Goal: Information Seeking & Learning: Learn about a topic

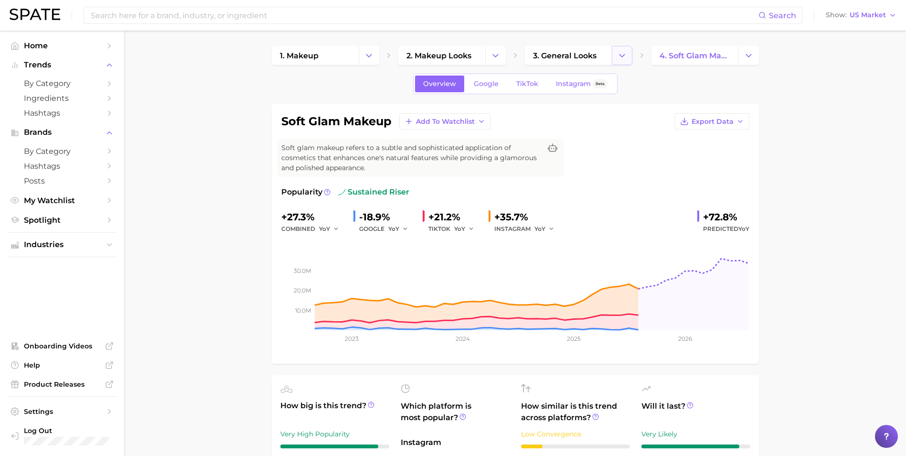
click at [615, 53] on button "Change Category" at bounding box center [622, 55] width 21 height 19
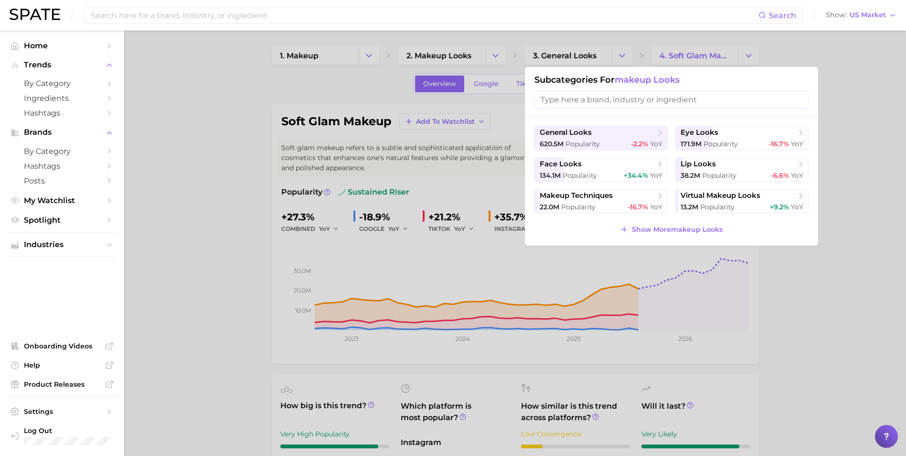
click at [496, 59] on div at bounding box center [453, 228] width 906 height 456
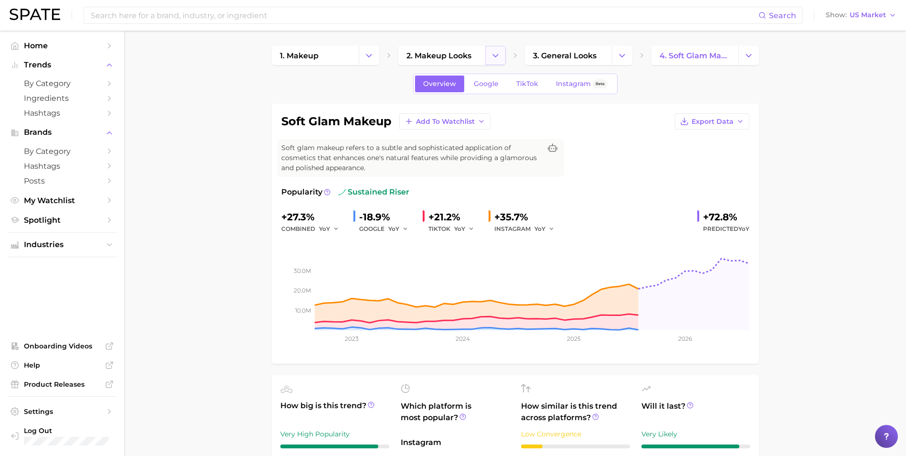
click at [497, 59] on icon "Change Category" at bounding box center [496, 56] width 10 height 10
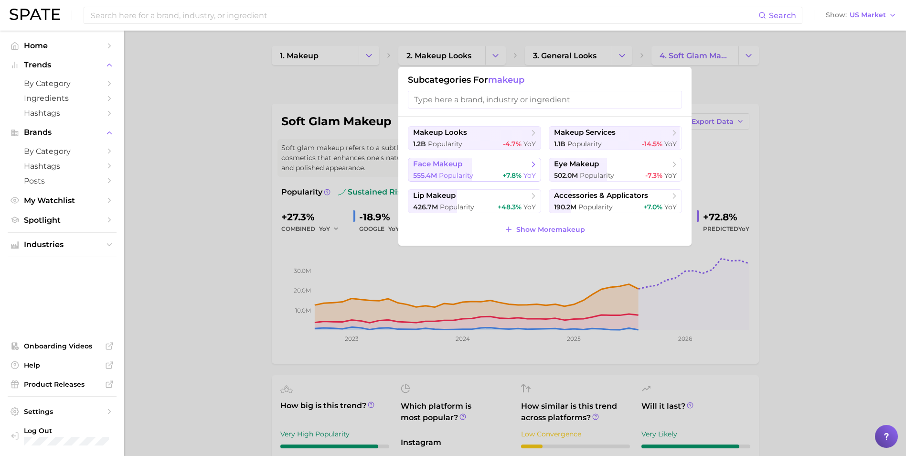
click at [481, 162] on span "face makeup" at bounding box center [471, 165] width 116 height 10
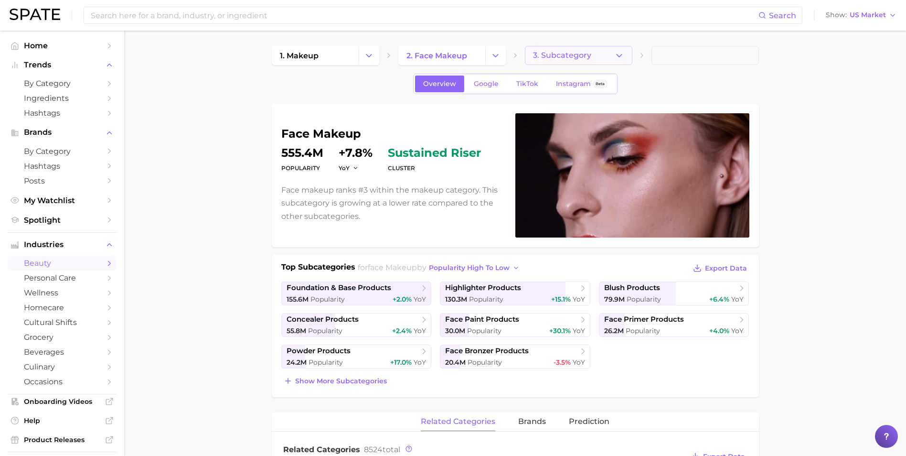
click at [622, 53] on icon "button" at bounding box center [619, 56] width 10 height 10
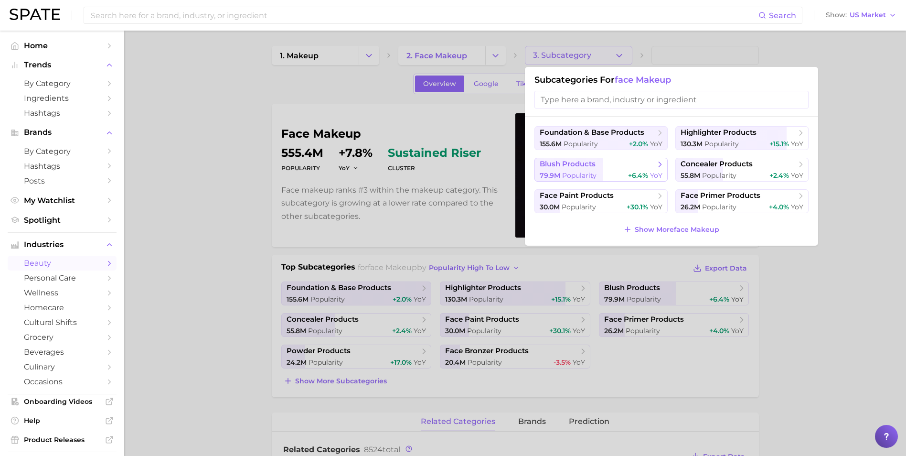
click at [609, 161] on span "blush products" at bounding box center [598, 165] width 116 height 10
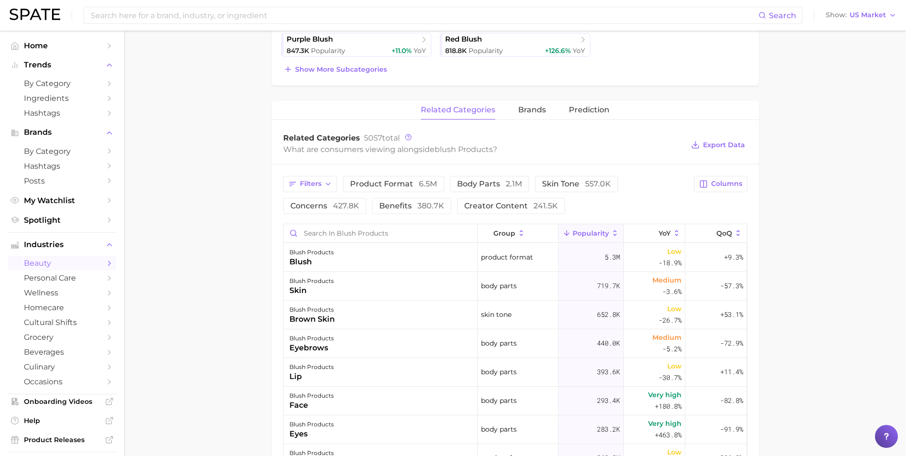
scroll to position [334, 0]
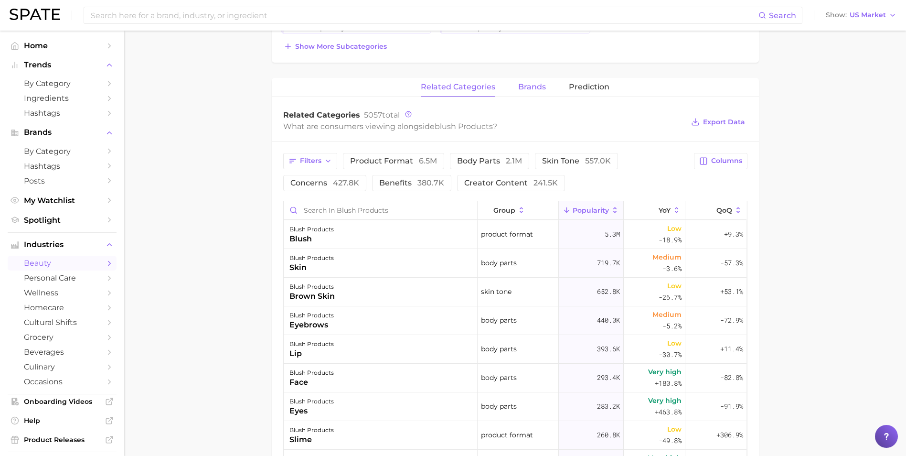
click at [528, 88] on span "brands" at bounding box center [532, 87] width 28 height 9
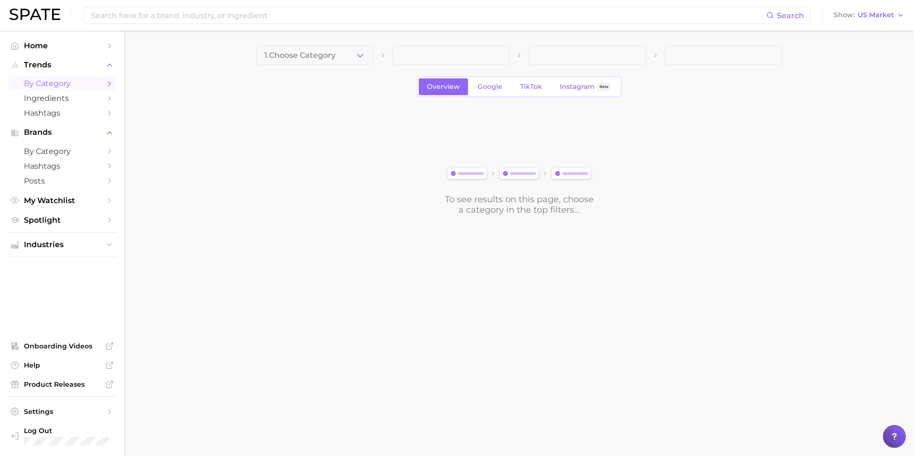
click at [365, 57] on button "1. Choose Category" at bounding box center [314, 55] width 117 height 19
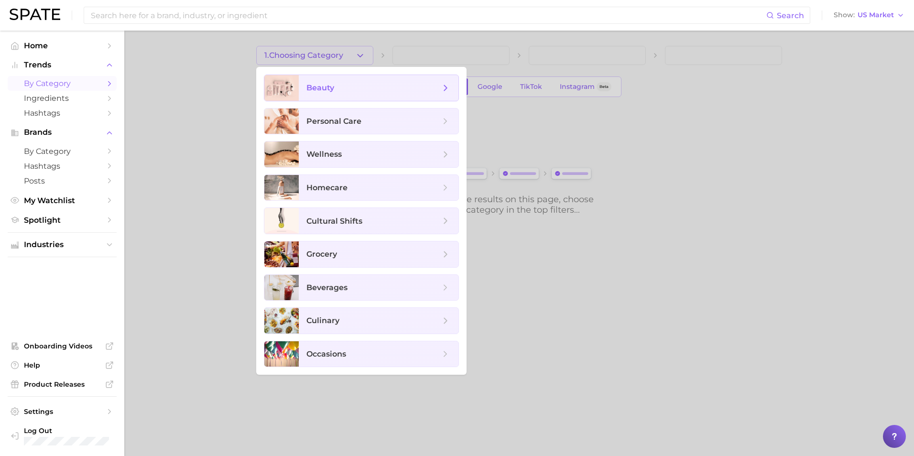
click at [394, 89] on span "beauty" at bounding box center [373, 88] width 134 height 11
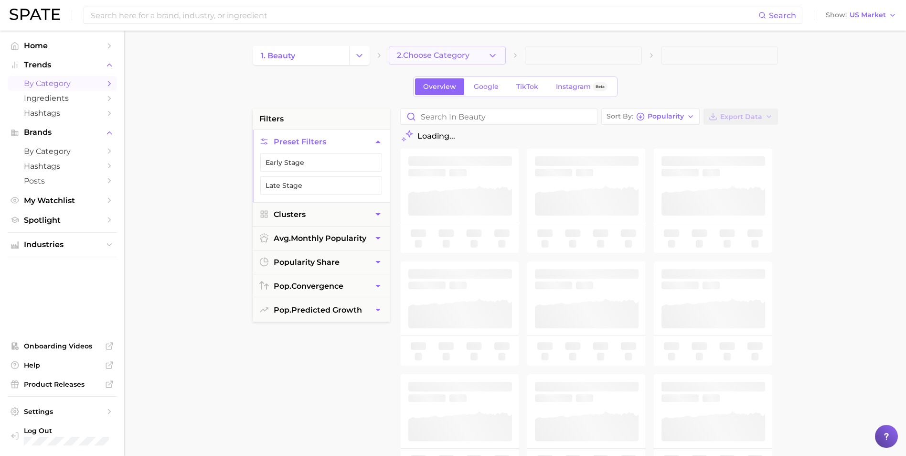
click at [445, 58] on span "2. Choose Category" at bounding box center [433, 55] width 73 height 9
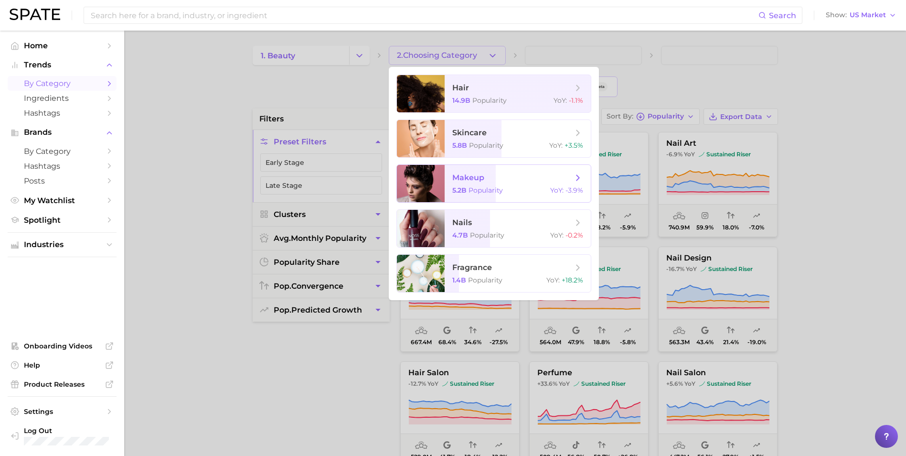
click at [479, 183] on span "makeup 5.2b Popularity YoY : -3.9%" at bounding box center [518, 183] width 146 height 37
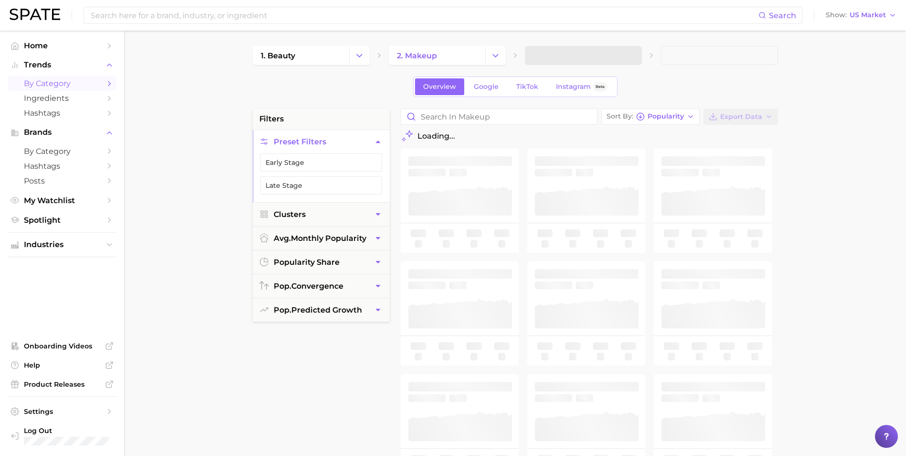
click at [558, 57] on span at bounding box center [583, 55] width 117 height 19
click at [619, 61] on button "3. Subcategory" at bounding box center [583, 55] width 117 height 19
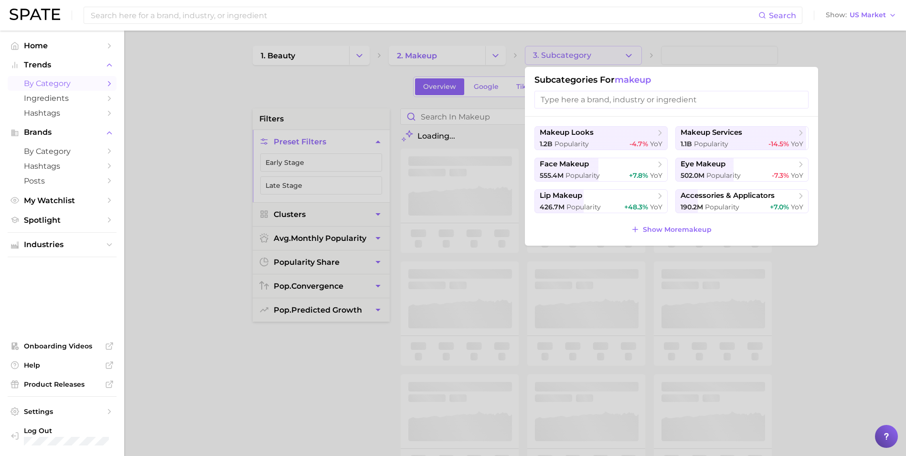
click at [619, 57] on div at bounding box center [453, 228] width 906 height 456
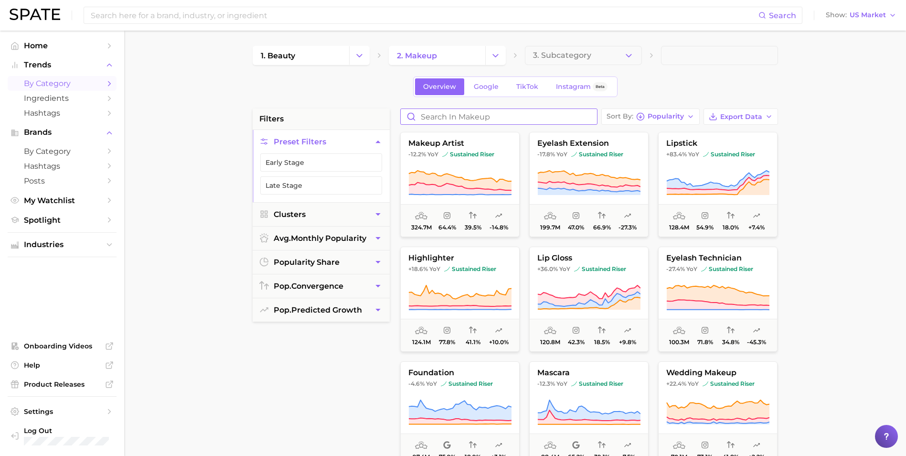
click at [475, 120] on input "Search in makeup" at bounding box center [499, 116] width 196 height 15
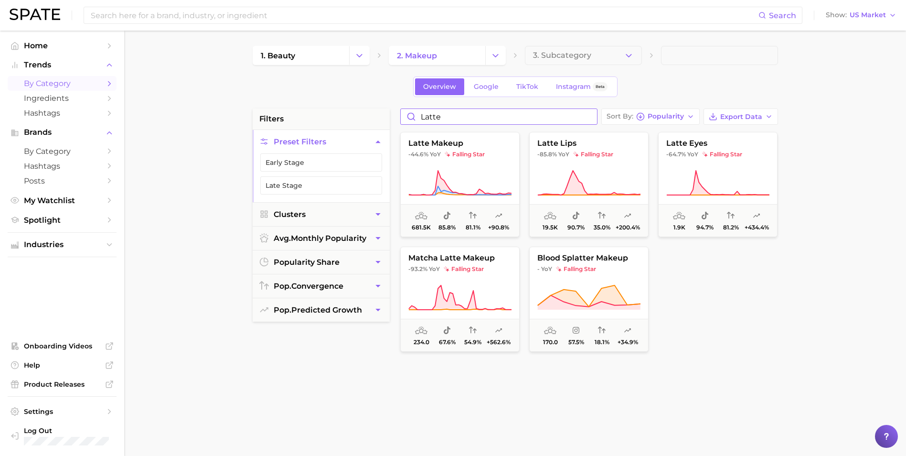
drag, startPoint x: 453, startPoint y: 119, endPoint x: 344, endPoint y: 109, distance: 110.3
click at [344, 109] on div "filters Preset Filters Early Stage Late Stage Clusters avg. monthly popularity …" at bounding box center [518, 407] width 530 height 599
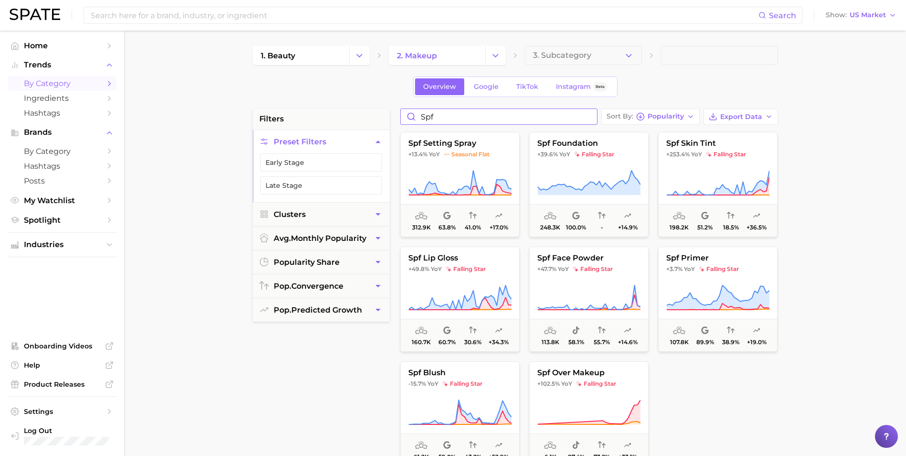
drag, startPoint x: 445, startPoint y: 117, endPoint x: 372, endPoint y: 111, distance: 72.8
click at [372, 111] on div "filters Preset Filters Early Stage Late Stage Clusters avg. monthly popularity …" at bounding box center [518, 407] width 530 height 599
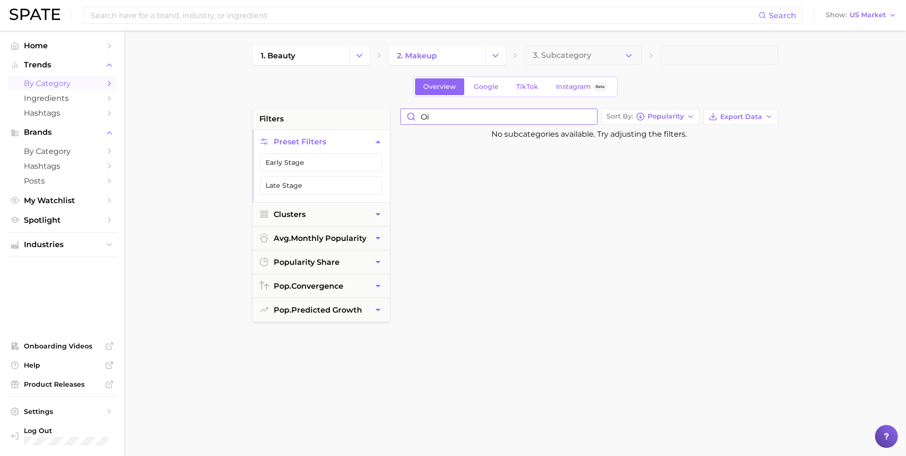
type input "o"
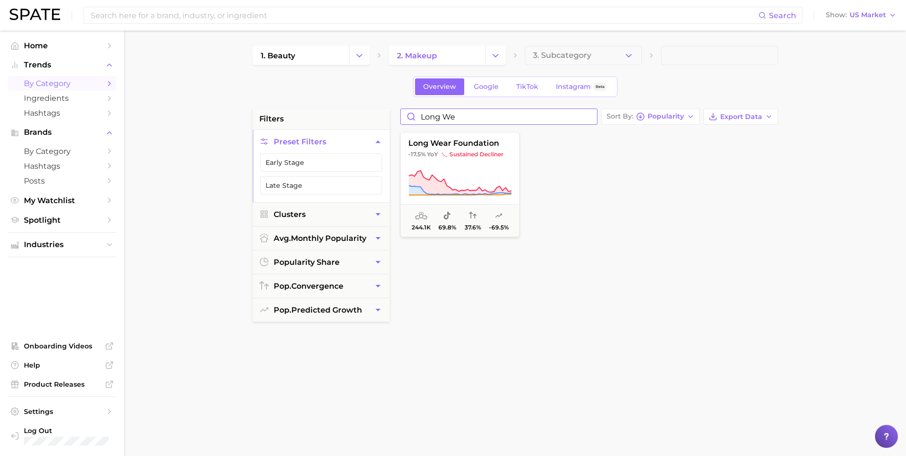
drag, startPoint x: 474, startPoint y: 117, endPoint x: 385, endPoint y: 111, distance: 90.0
click at [385, 111] on div "filters Preset Filters Early Stage Late Stage Clusters avg. monthly popularity …" at bounding box center [518, 407] width 530 height 599
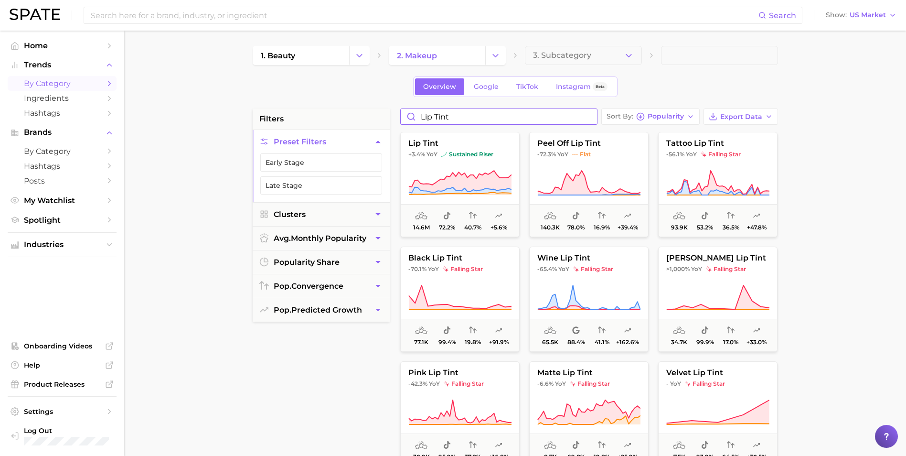
drag, startPoint x: 355, startPoint y: 112, endPoint x: 347, endPoint y: 114, distance: 7.3
click at [351, 112] on div "filters Preset Filters Early Stage Late Stage Clusters avg. monthly popularity …" at bounding box center [518, 407] width 530 height 599
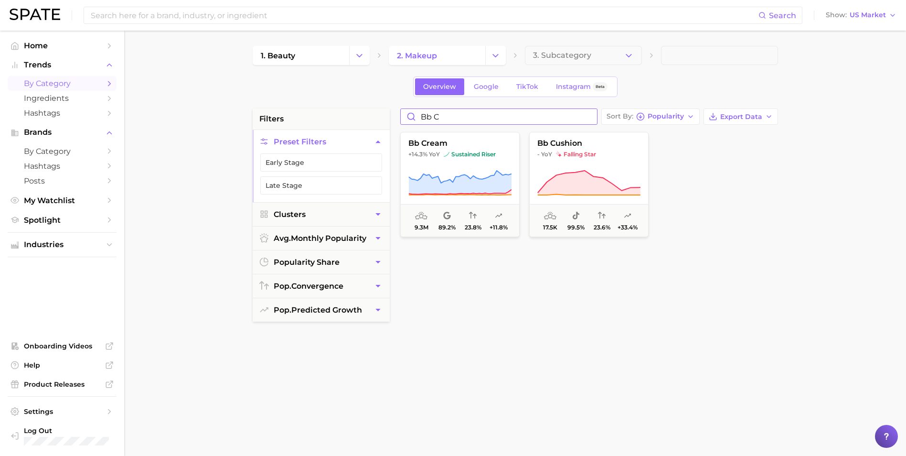
drag, startPoint x: 368, startPoint y: 112, endPoint x: 340, endPoint y: 111, distance: 28.2
click at [340, 111] on div "filters Preset Filters Early Stage Late Stage Clusters avg. monthly popularity …" at bounding box center [518, 407] width 530 height 599
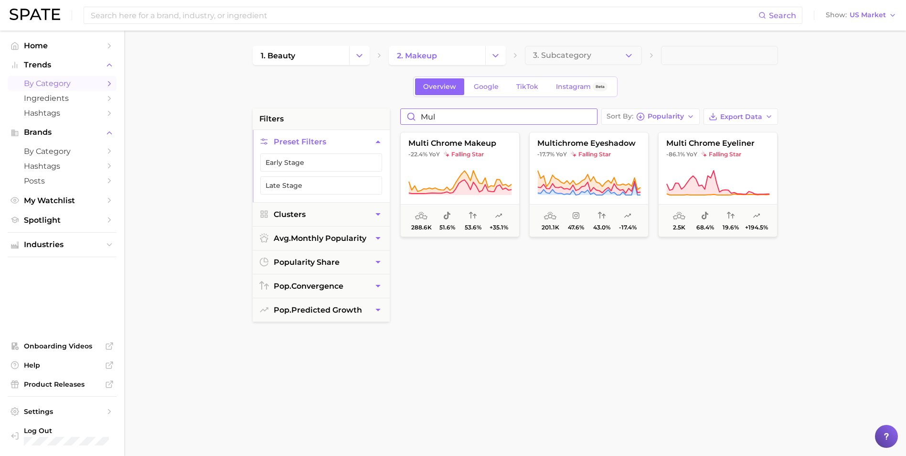
type input "mul"
drag, startPoint x: 642, startPoint y: 54, endPoint x: 625, endPoint y: 54, distance: 17.7
click at [642, 54] on div "1. beauty 2. makeup 3. Subcategory" at bounding box center [516, 55] width 526 height 19
click at [621, 53] on button "3. Subcategory" at bounding box center [583, 55] width 117 height 19
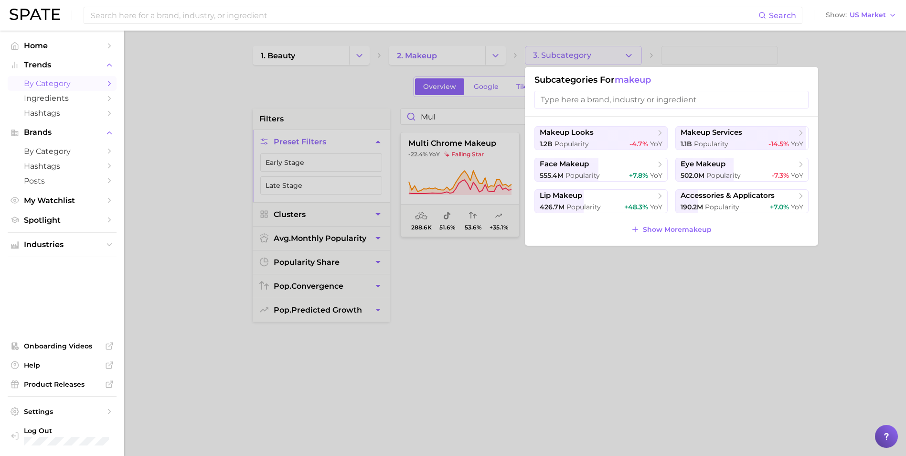
click at [677, 230] on span "Show More makeup" at bounding box center [677, 230] width 69 height 8
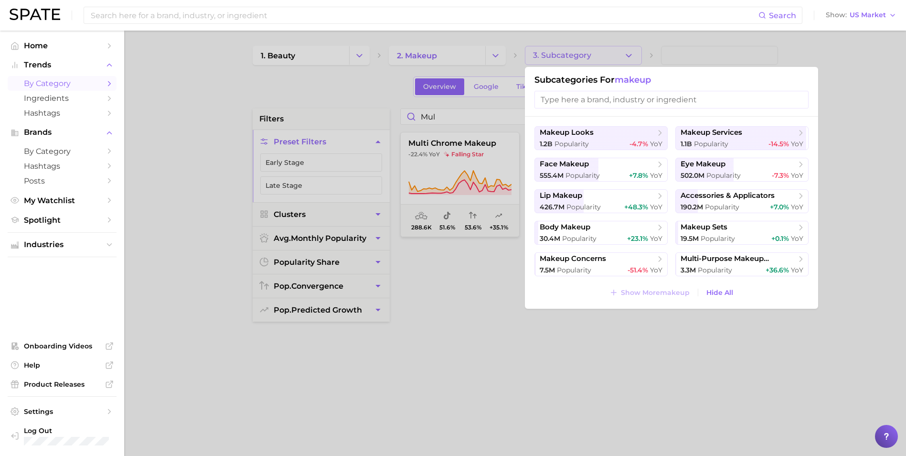
click at [742, 251] on ul "makeup looks 1.2b Popularity -4.7% YoY makeup services 1.1b Popularity -14.5% Y…" at bounding box center [672, 201] width 274 height 150
click at [743, 271] on div "3.3m Popularity +36.6% YoY" at bounding box center [742, 270] width 123 height 9
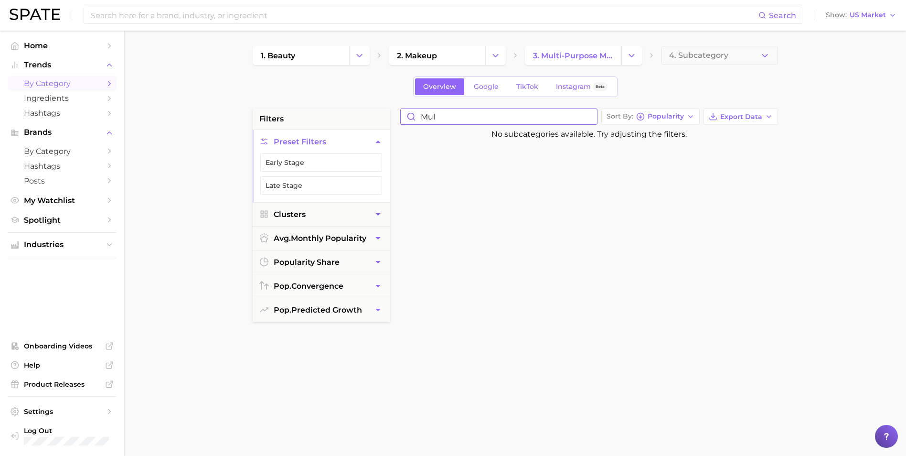
click at [317, 116] on div "filters Preset Filters Early Stage Late Stage Clusters avg. monthly popularity …" at bounding box center [518, 407] width 530 height 599
